Goal: Information Seeking & Learning: Learn about a topic

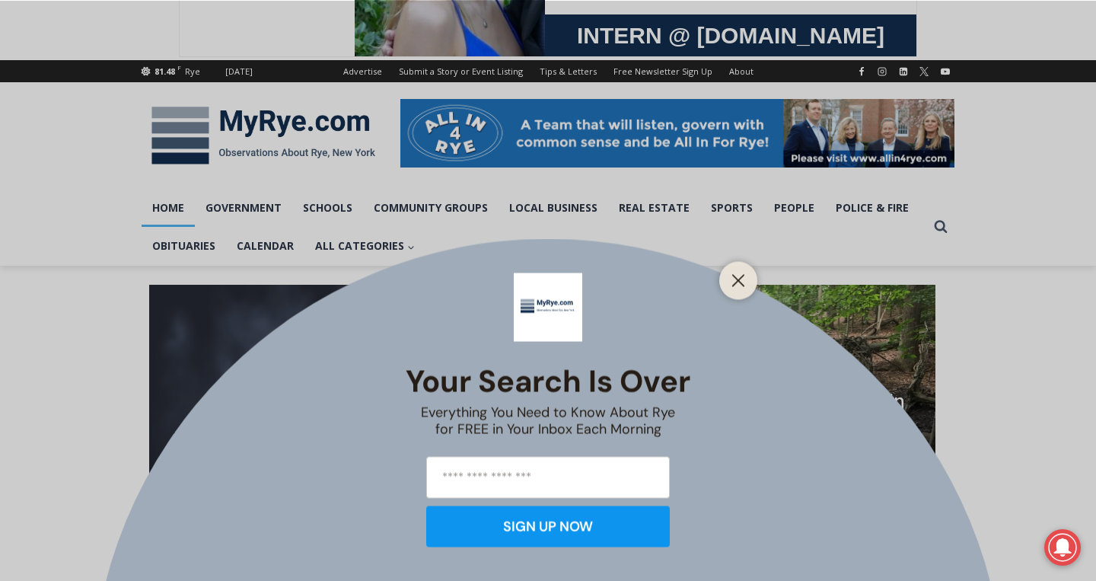
scroll to position [141, 0]
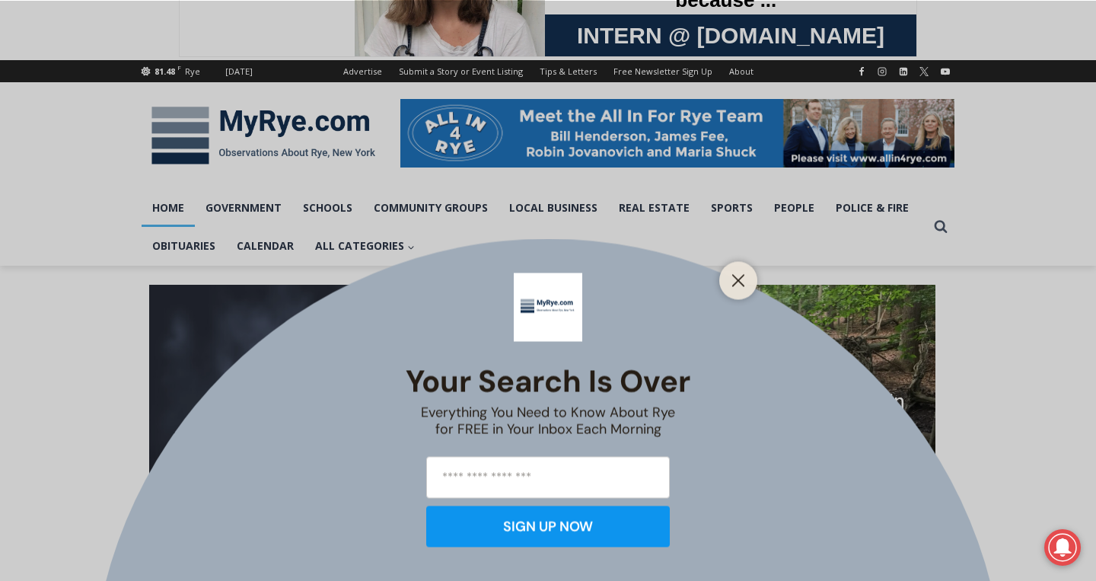
click at [724, 291] on div at bounding box center [738, 280] width 38 height 38
click at [735, 284] on line "Close" at bounding box center [738, 280] width 11 height 11
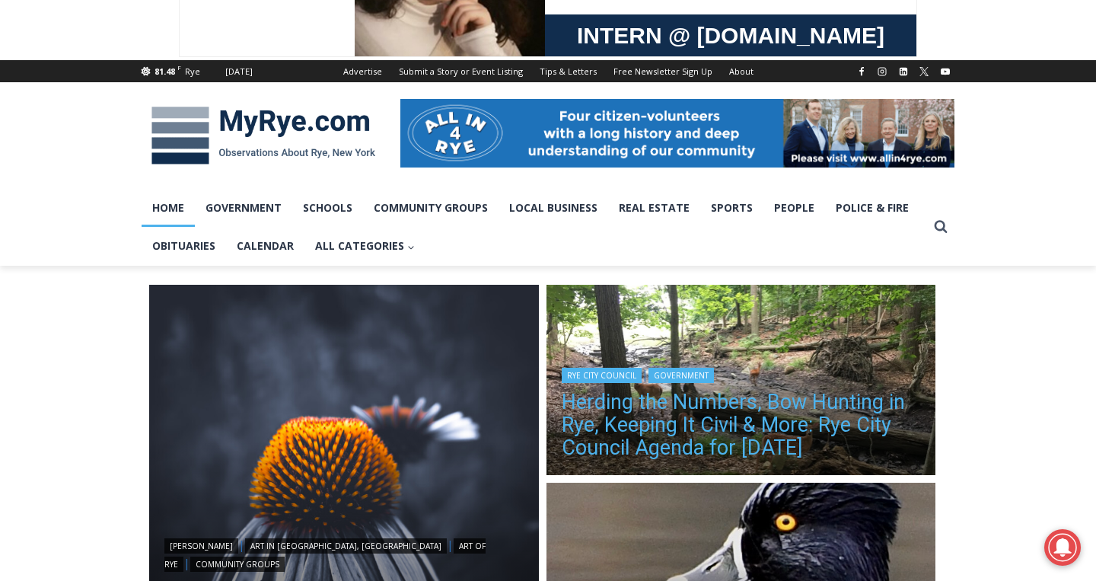
click at [712, 413] on link "Herding the Numbers, Bow Hunting in Rye, Keeping It Civil & More: Rye City Coun…" at bounding box center [741, 424] width 359 height 68
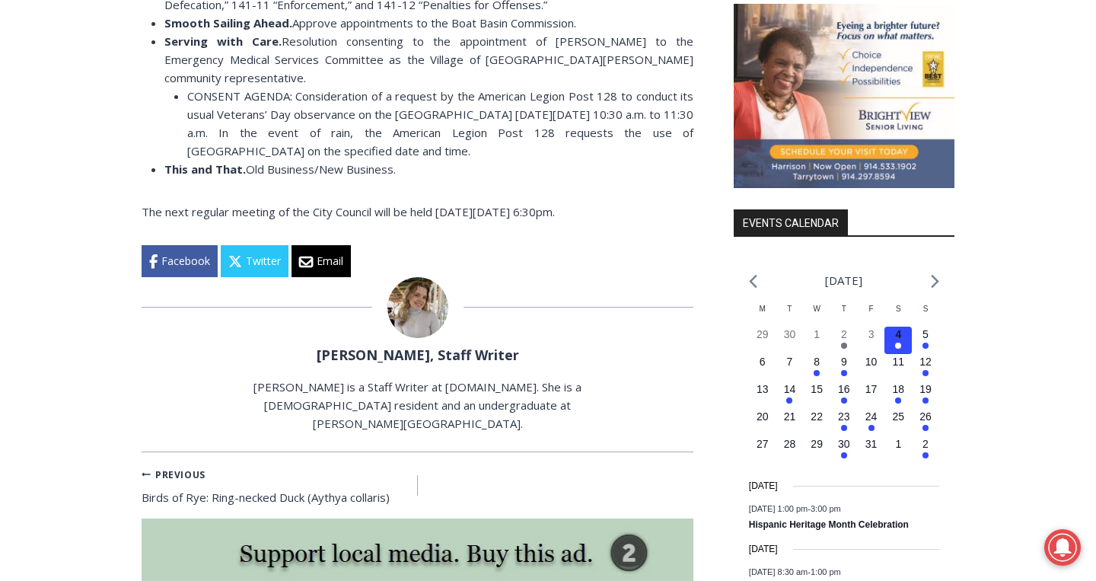
scroll to position [1672, 0]
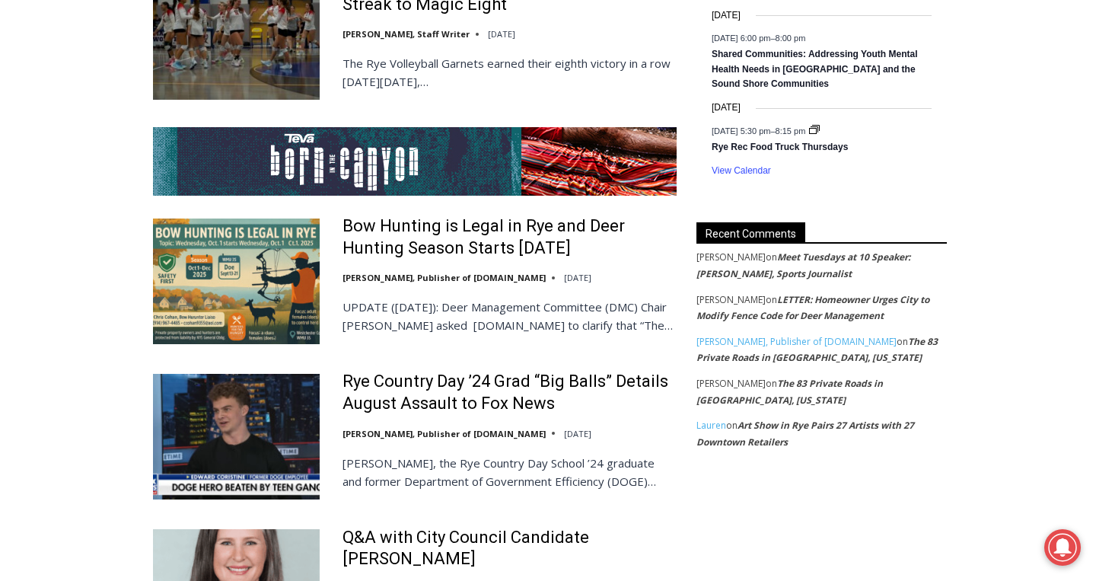
scroll to position [2843, 0]
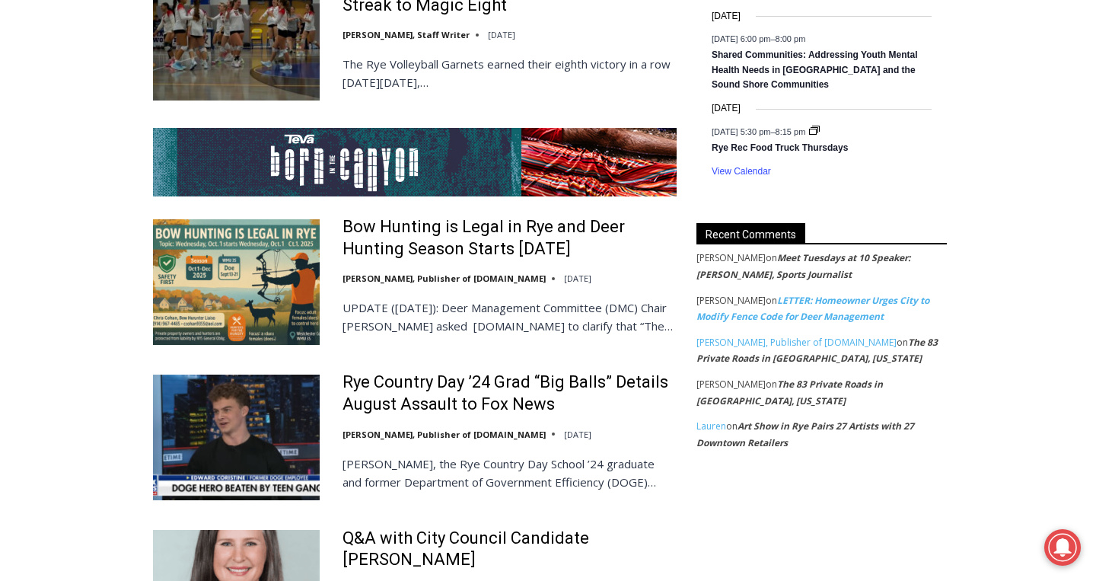
click at [772, 305] on link "LETTER: Homeowner Urges City to Modify Fence Code for Deer Management" at bounding box center [812, 309] width 233 height 30
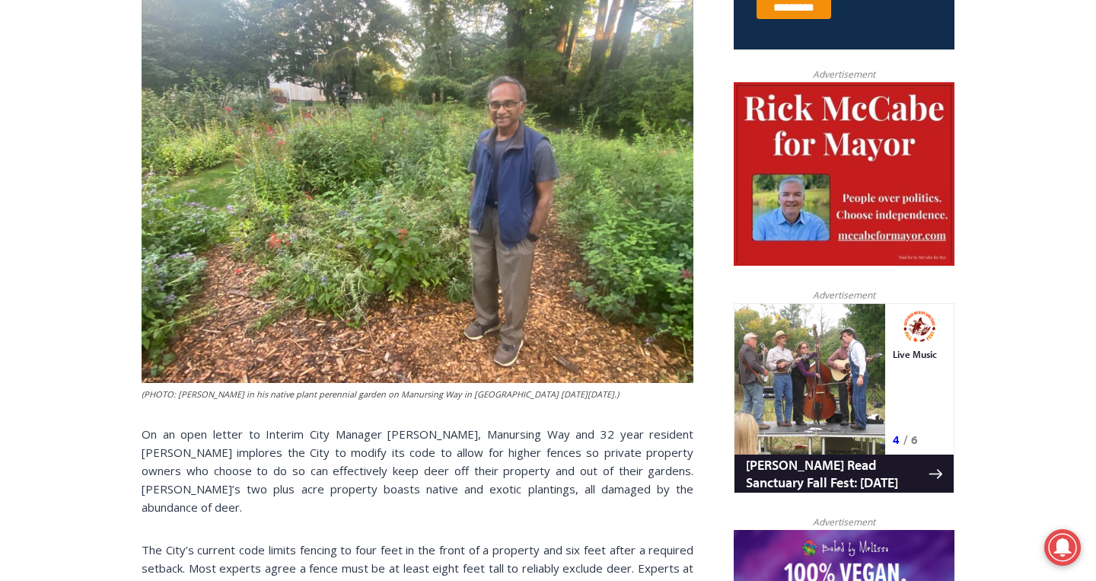
scroll to position [715, 0]
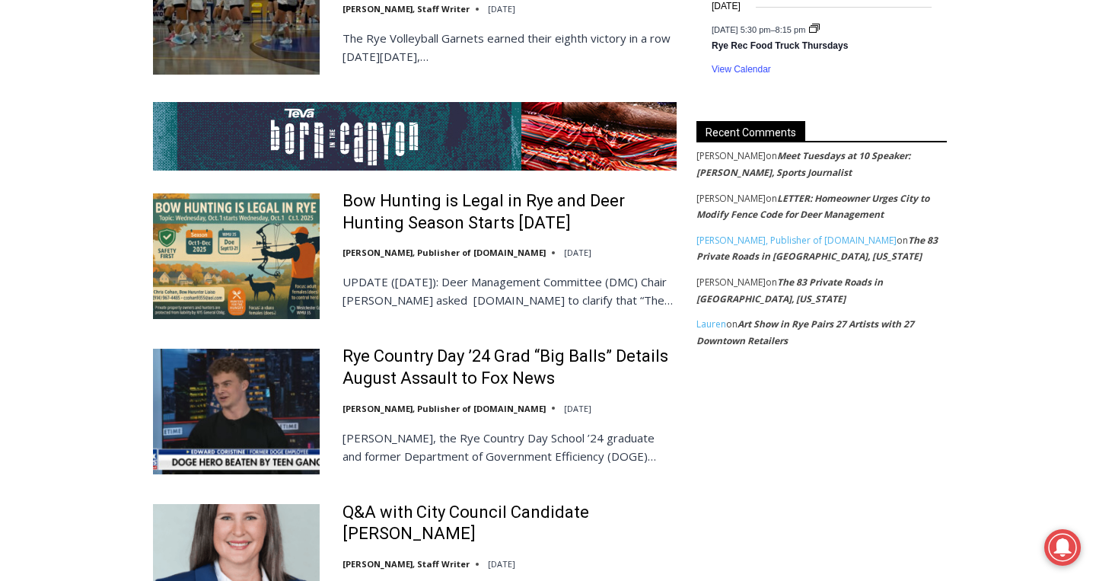
scroll to position [2852, 0]
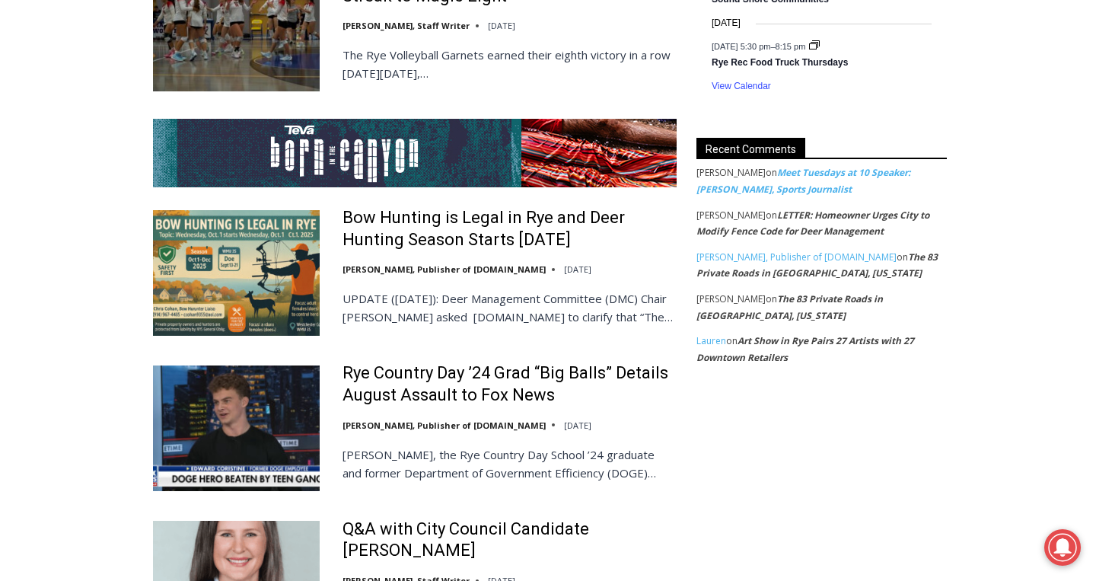
click at [759, 181] on link "Meet Tuesdays at 10 Speaker: [PERSON_NAME], Sports Journalist" at bounding box center [803, 181] width 214 height 30
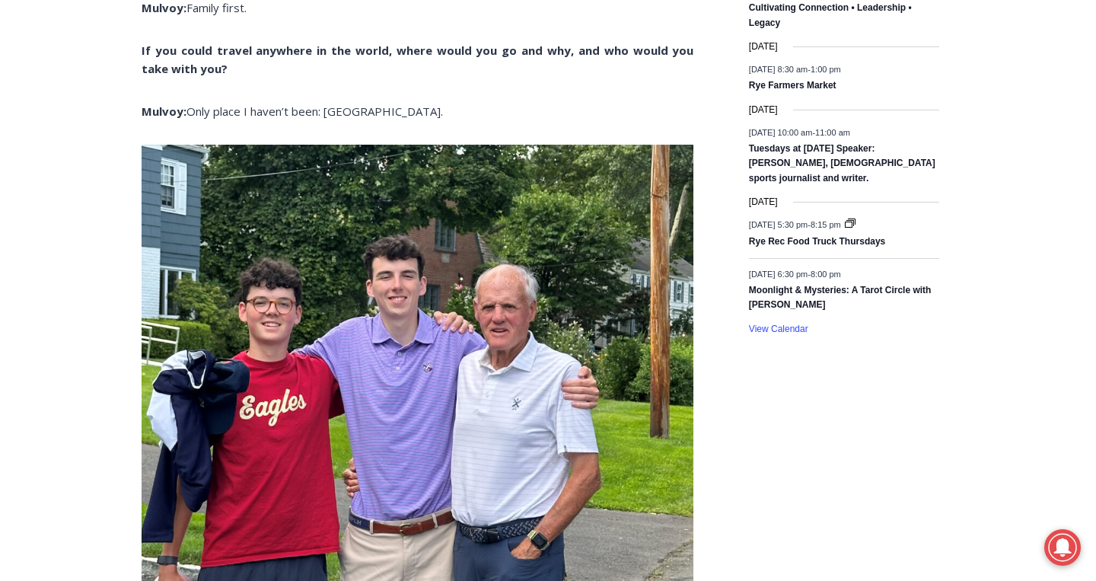
scroll to position [2543, 0]
